Goal: Find specific page/section

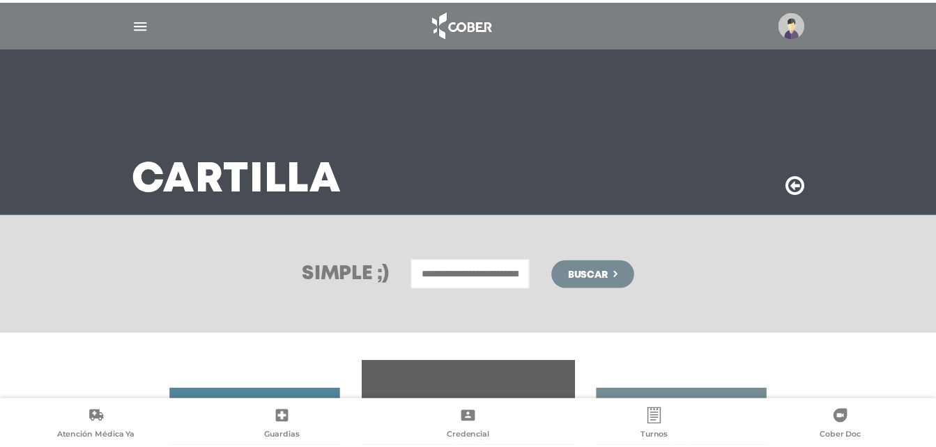
scroll to position [177, 0]
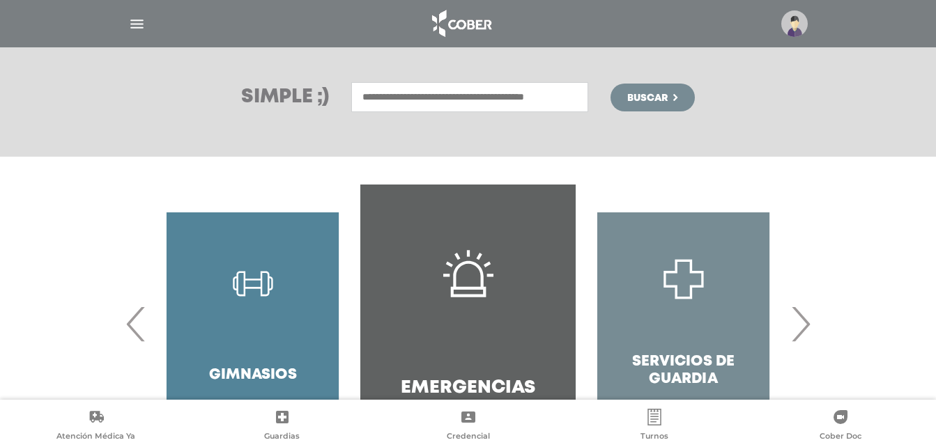
click at [801, 333] on span "›" at bounding box center [800, 323] width 27 height 75
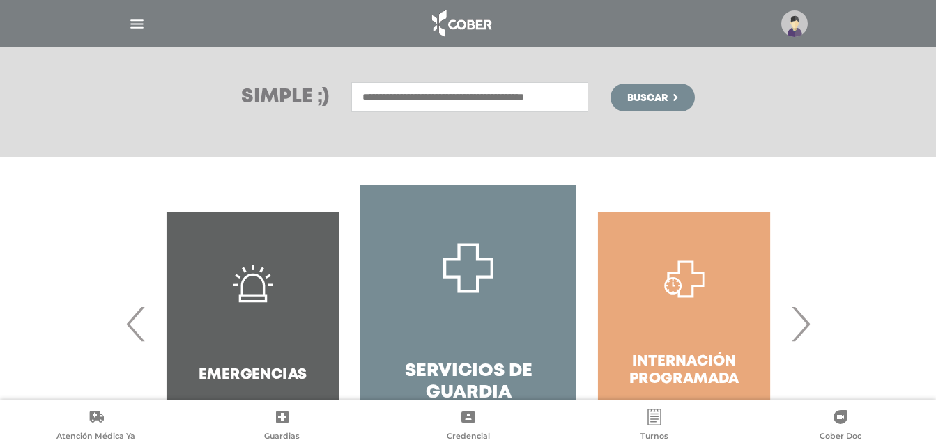
click at [801, 333] on span "›" at bounding box center [800, 323] width 27 height 75
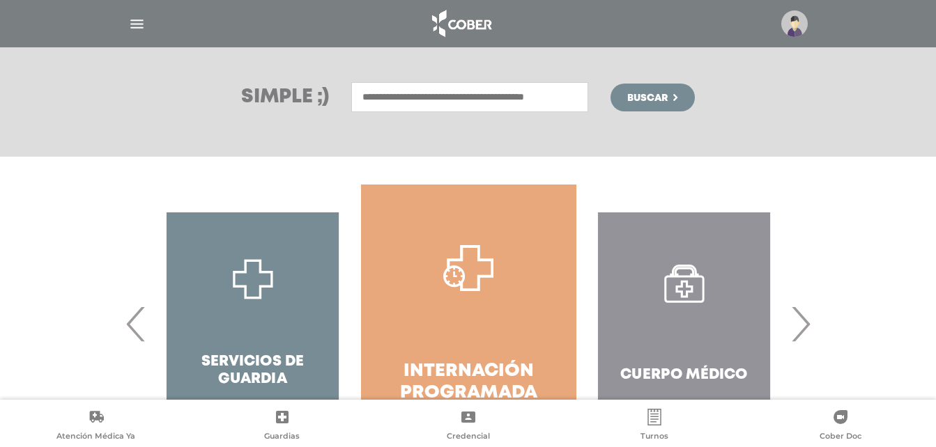
click at [801, 333] on span "›" at bounding box center [800, 323] width 27 height 75
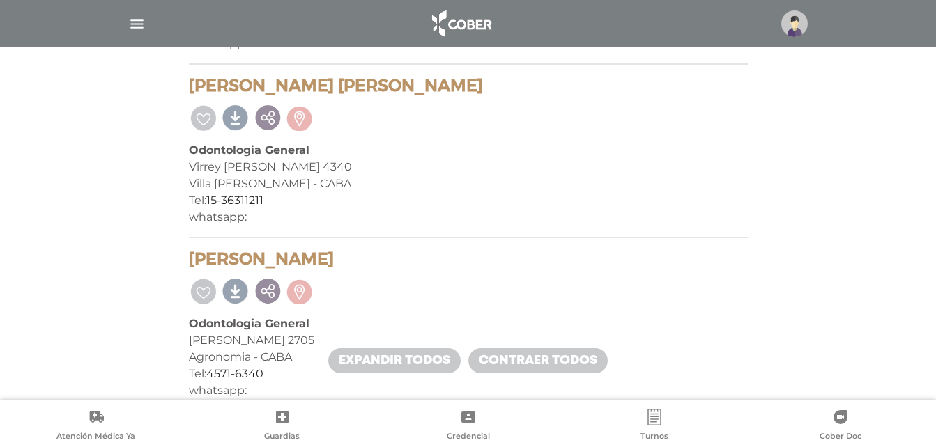
scroll to position [1896, 0]
